Goal: Transaction & Acquisition: Purchase product/service

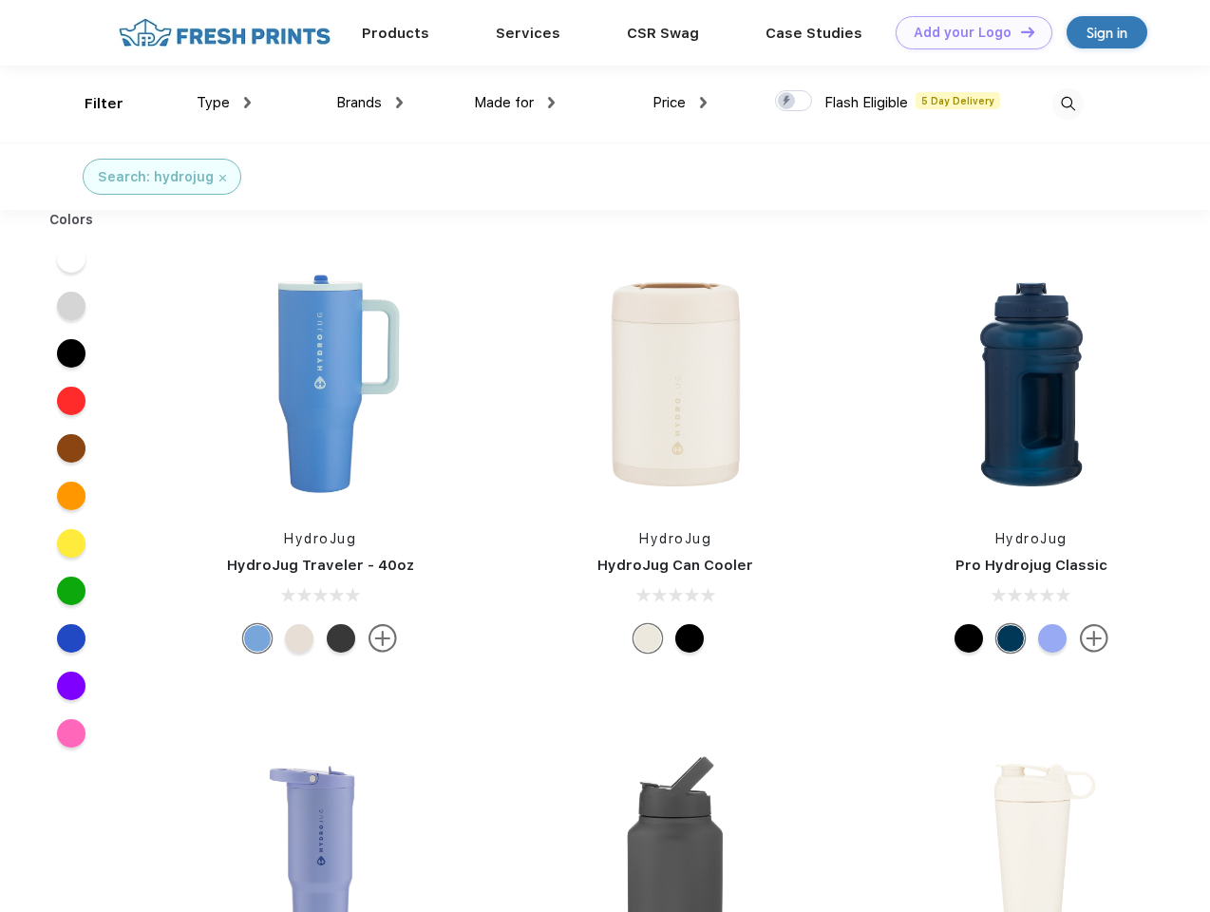
scroll to position [1, 0]
click at [967, 32] on link "Add your Logo Design Tool" at bounding box center [974, 32] width 157 height 33
click at [0, 0] on div "Design Tool" at bounding box center [0, 0] width 0 height 0
click at [1019, 31] on link "Add your Logo Design Tool" at bounding box center [974, 32] width 157 height 33
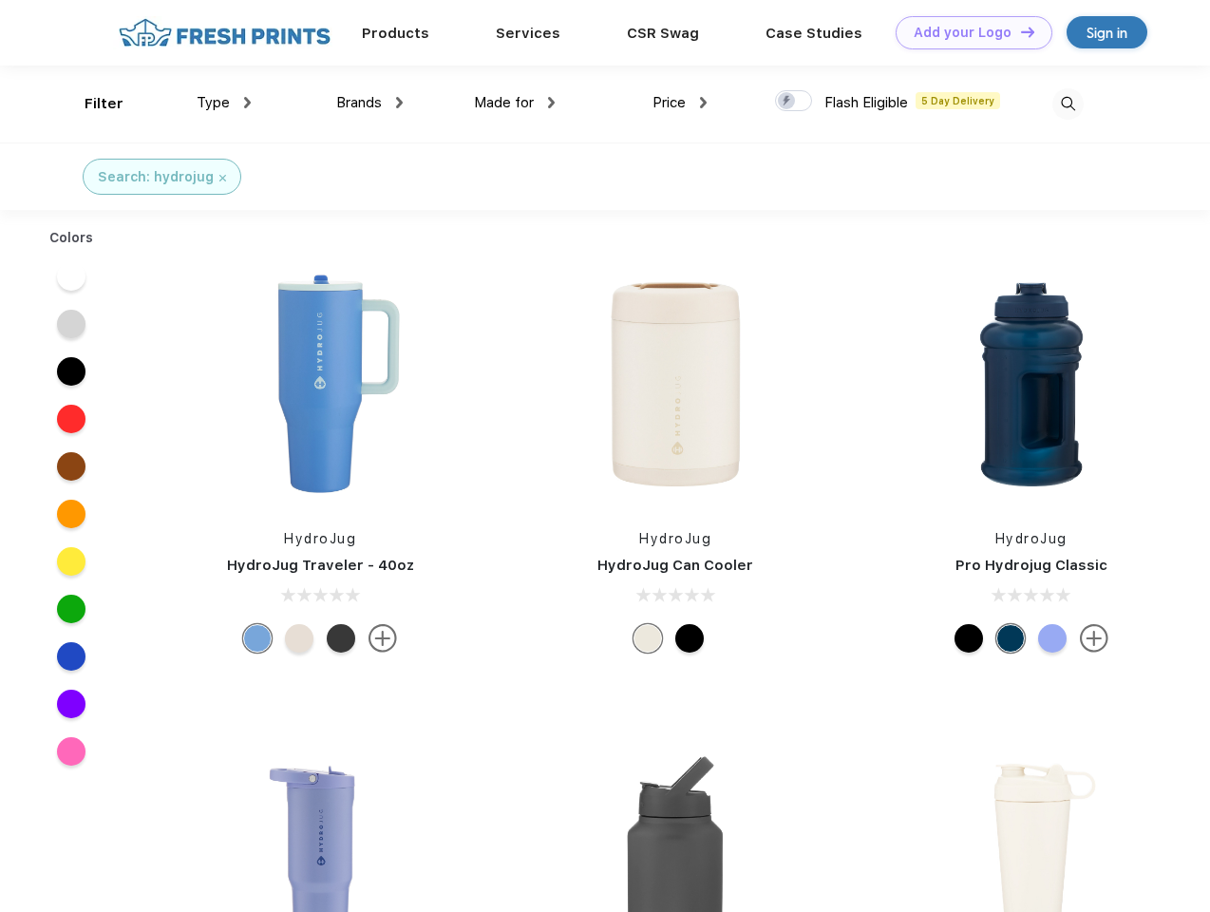
click at [91, 104] on div "Filter" at bounding box center [104, 104] width 39 height 22
click at [224, 103] on span "Type" at bounding box center [213, 102] width 33 height 17
click at [370, 103] on span "Brands" at bounding box center [359, 102] width 46 height 17
click at [515, 103] on span "Made for" at bounding box center [504, 102] width 60 height 17
click at [680, 103] on span "Price" at bounding box center [669, 102] width 33 height 17
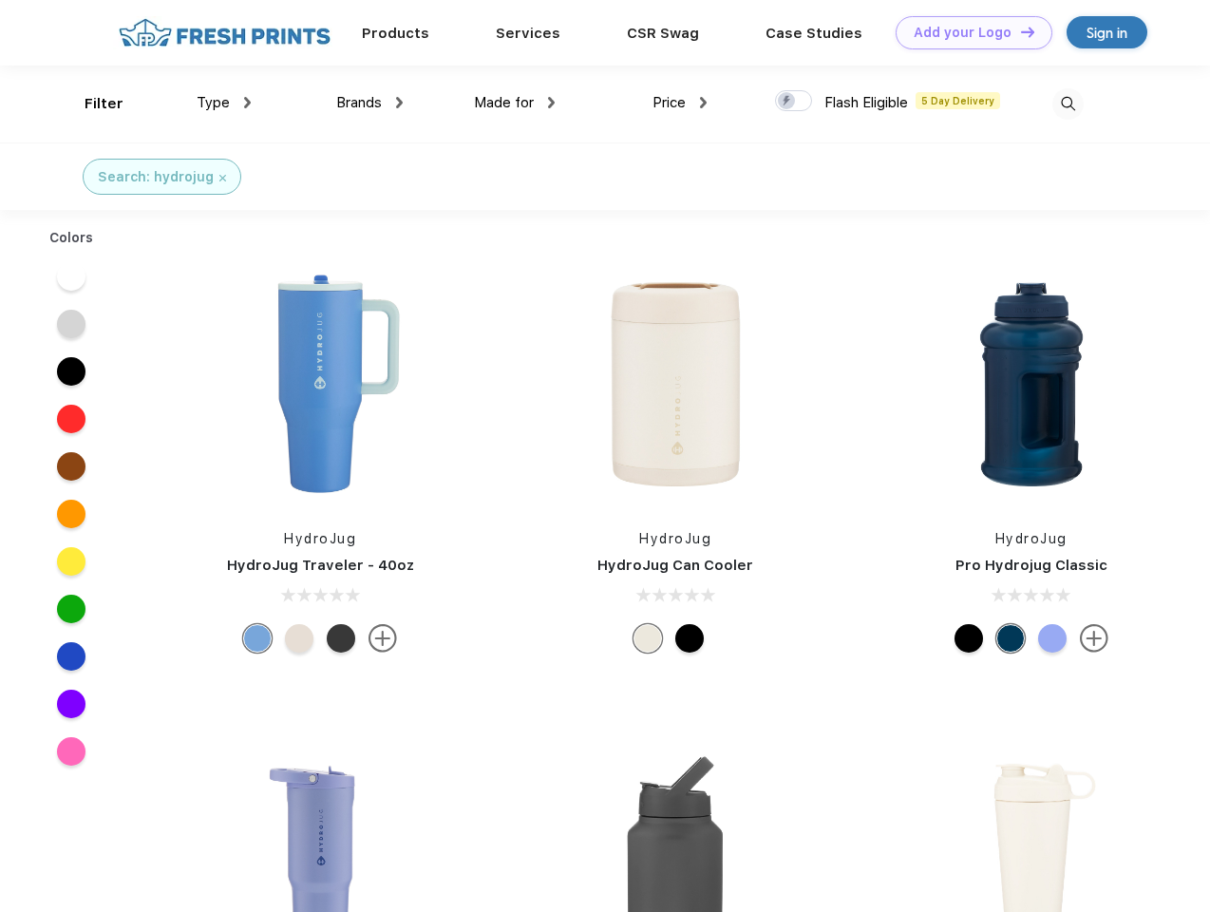
click at [794, 102] on div at bounding box center [793, 100] width 37 height 21
click at [787, 102] on input "checkbox" at bounding box center [781, 95] width 12 height 12
click at [1068, 104] on img at bounding box center [1068, 103] width 31 height 31
